Goal: Information Seeking & Learning: Find contact information

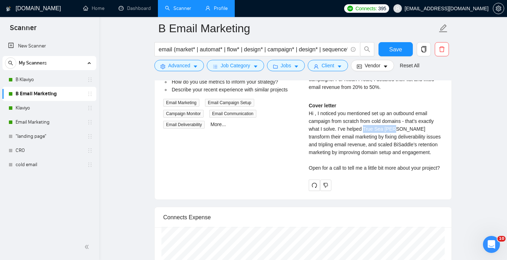
click at [220, 9] on link "Profile" at bounding box center [216, 8] width 22 height 6
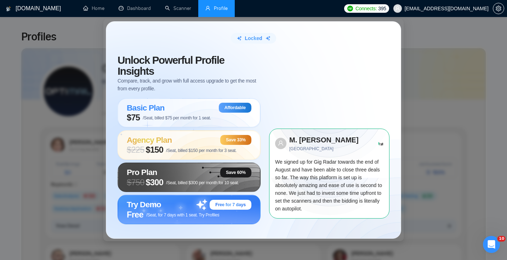
click at [444, 93] on div "Locked Unlock Powerful Profile Insights Compare, track, and grow with full acce…" at bounding box center [253, 130] width 507 height 260
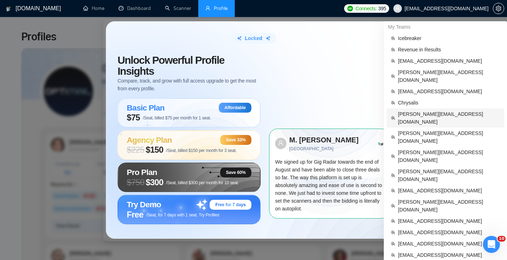
click at [422, 110] on span "[PERSON_NAME][EMAIL_ADDRESS][DOMAIN_NAME]" at bounding box center [449, 118] width 102 height 16
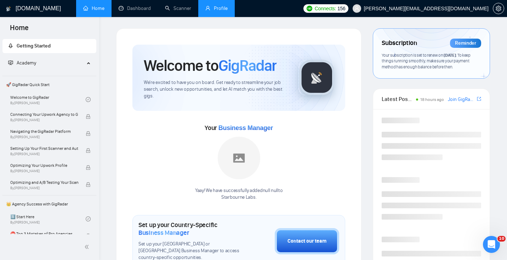
click at [216, 9] on link "Profile" at bounding box center [216, 8] width 22 height 6
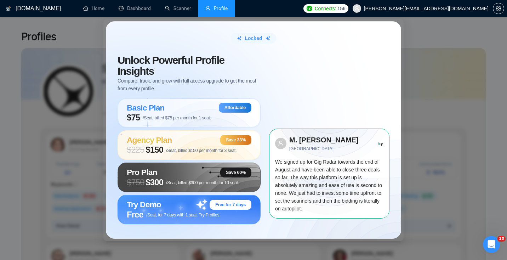
click at [453, 89] on div "Locked Unlock Powerful Profile Insights Compare, track, and grow with full acce…" at bounding box center [253, 130] width 507 height 260
click at [448, 150] on div "Locked Unlock Powerful Profile Insights Compare, track, and grow with full acce…" at bounding box center [253, 130] width 507 height 260
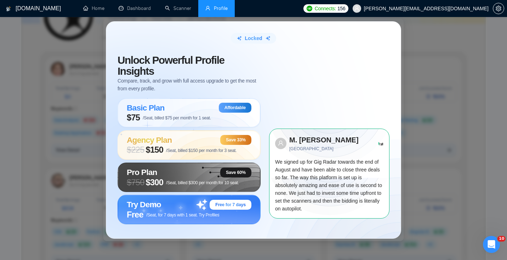
scroll to position [78, 0]
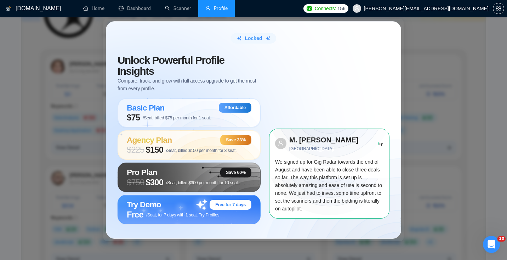
click at [452, 117] on div "Locked Unlock Powerful Profile Insights Compare, track, and grow with full acce…" at bounding box center [253, 130] width 507 height 260
click at [180, 10] on link "Scanner" at bounding box center [178, 8] width 26 height 6
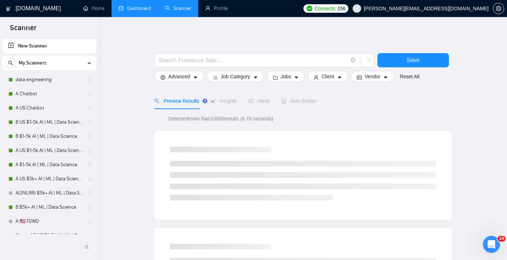
click at [144, 10] on link "Dashboard" at bounding box center [135, 8] width 32 height 6
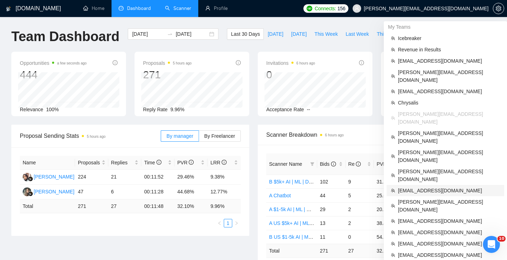
click at [422, 186] on span "[EMAIL_ADDRESS][DOMAIN_NAME]" at bounding box center [449, 190] width 102 height 8
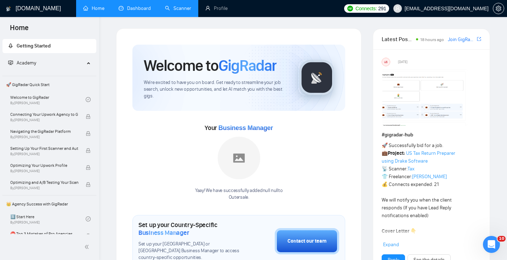
click at [136, 9] on link "Dashboard" at bounding box center [135, 8] width 32 height 6
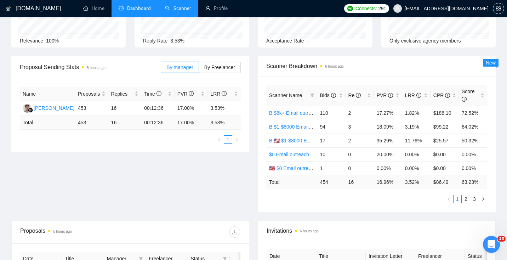
scroll to position [169, 0]
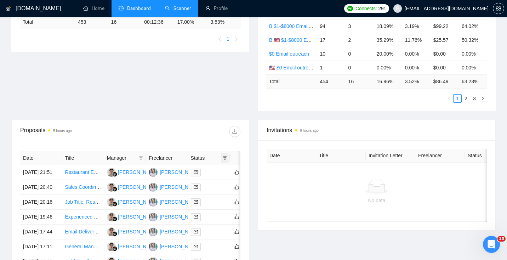
click at [225, 156] on icon "filter" at bounding box center [225, 158] width 4 height 4
click at [206, 171] on span "Chat" at bounding box center [202, 171] width 13 height 6
checkbox input "true"
click at [219, 195] on span "OK" at bounding box center [218, 197] width 7 height 8
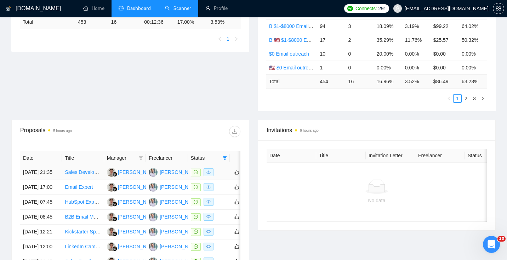
click at [85, 180] on td "Sales Development Representative for Crypto Data Company" at bounding box center [83, 172] width 42 height 15
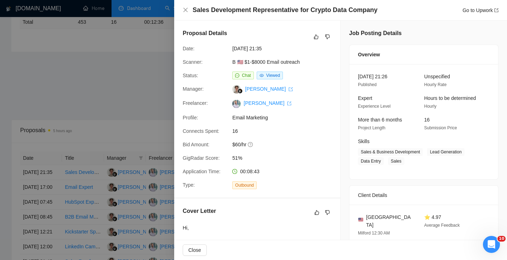
click at [96, 122] on div at bounding box center [253, 130] width 507 height 260
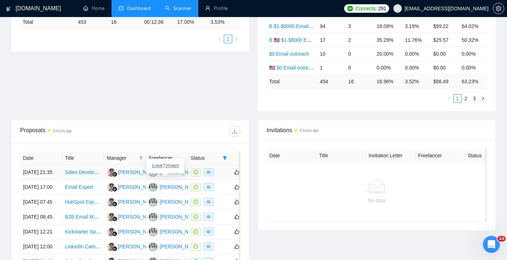
click at [164, 176] on div "Drew Abbe" at bounding box center [180, 172] width 41 height 8
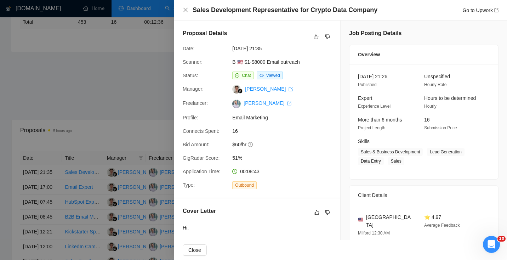
click at [123, 56] on div at bounding box center [253, 130] width 507 height 260
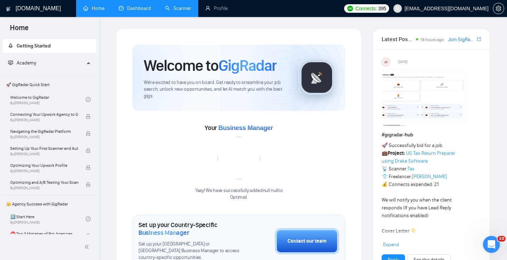
click at [138, 9] on link "Dashboard" at bounding box center [135, 8] width 32 height 6
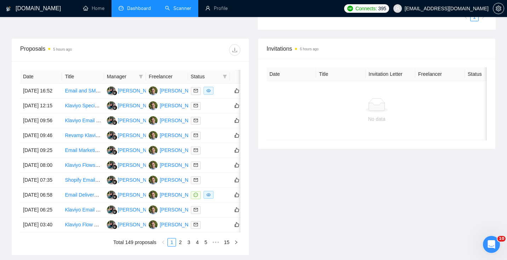
scroll to position [211, 0]
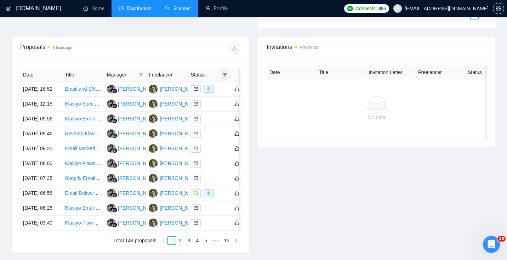
click at [225, 73] on icon "filter" at bounding box center [225, 75] width 4 height 4
click at [204, 90] on span "Chat" at bounding box center [202, 88] width 13 height 6
checkbox input "true"
click at [220, 114] on span "OK" at bounding box center [218, 114] width 7 height 8
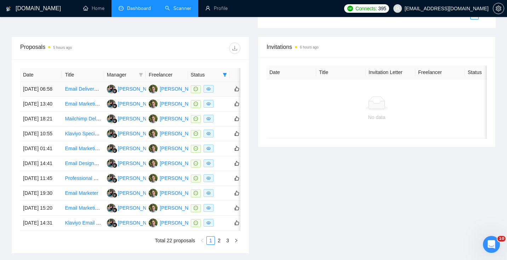
click at [54, 97] on td "15 Sep, 2025 06:58" at bounding box center [41, 89] width 42 height 15
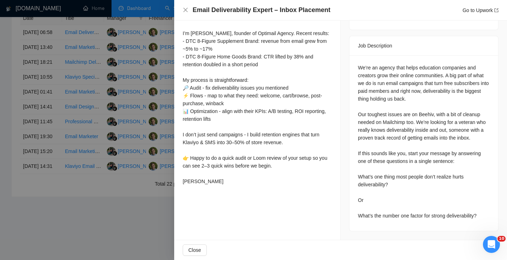
scroll to position [300, 0]
click at [98, 163] on div at bounding box center [253, 130] width 507 height 260
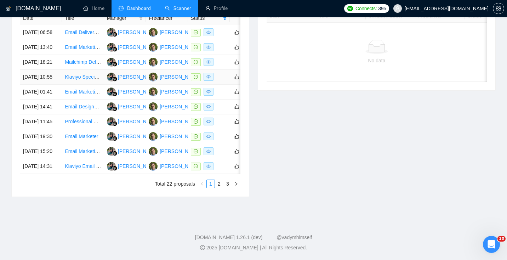
click at [174, 73] on div "[PERSON_NAME]" at bounding box center [180, 77] width 41 height 8
